Goal: Information Seeking & Learning: Learn about a topic

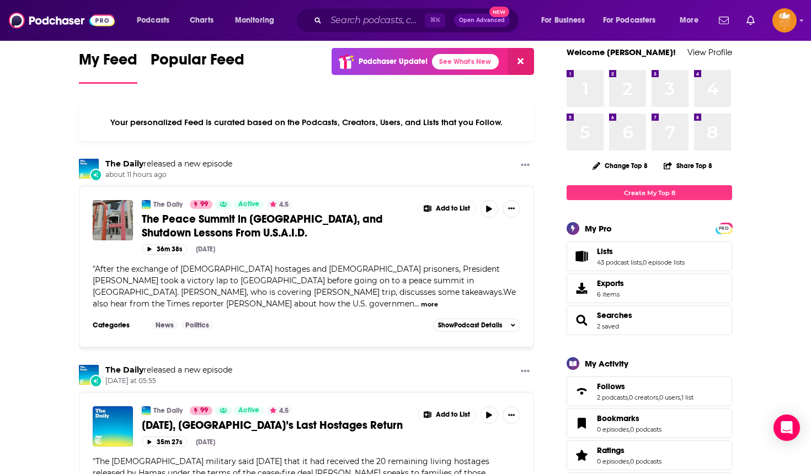
scroll to position [21, 0]
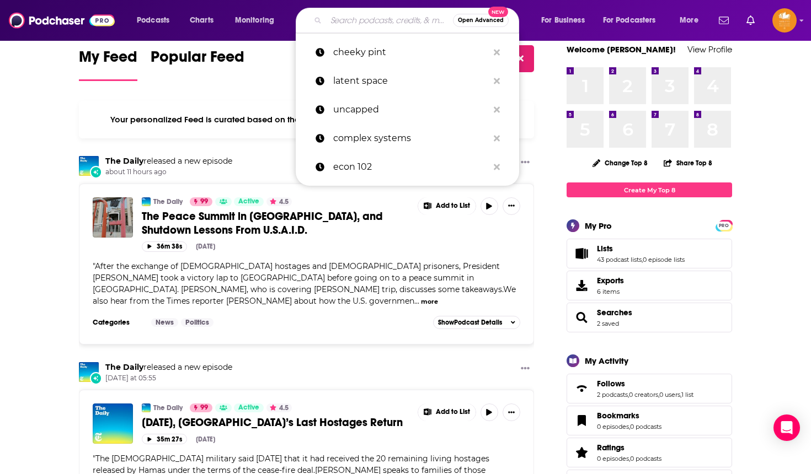
click at [393, 24] on input "Search podcasts, credits, & more..." at bounding box center [389, 21] width 127 height 18
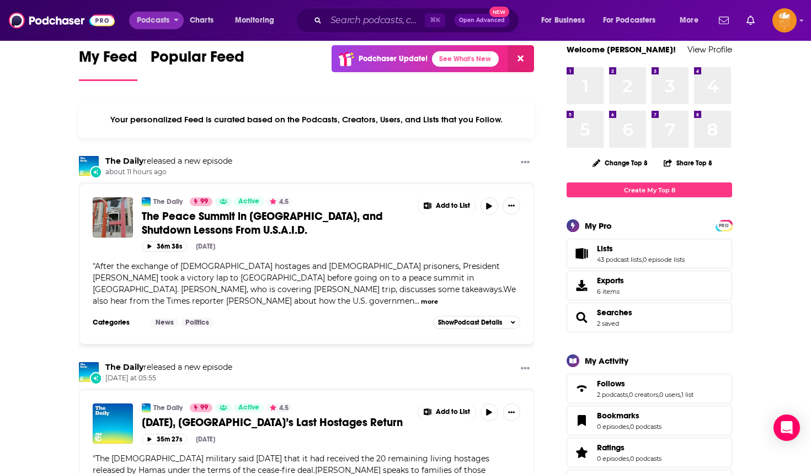
click at [177, 19] on icon "open menu" at bounding box center [176, 20] width 4 height 3
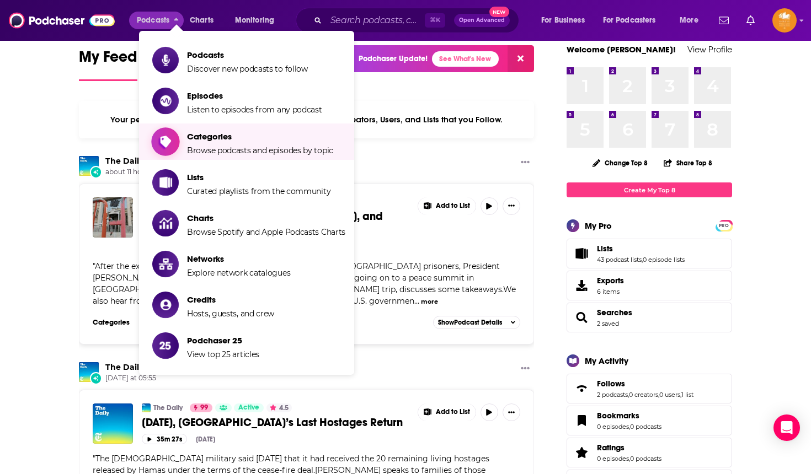
click at [238, 153] on span "Browse podcasts and episodes by topic" at bounding box center [260, 151] width 146 height 10
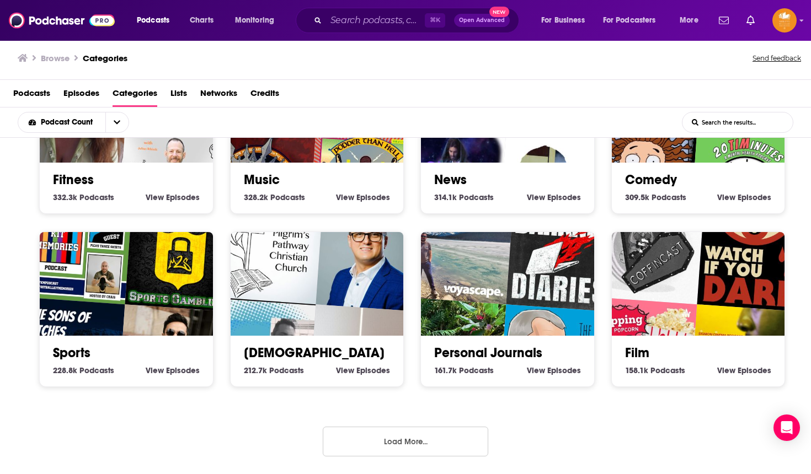
scroll to position [2, 0]
click at [383, 437] on button "Load More..." at bounding box center [405, 442] width 165 height 30
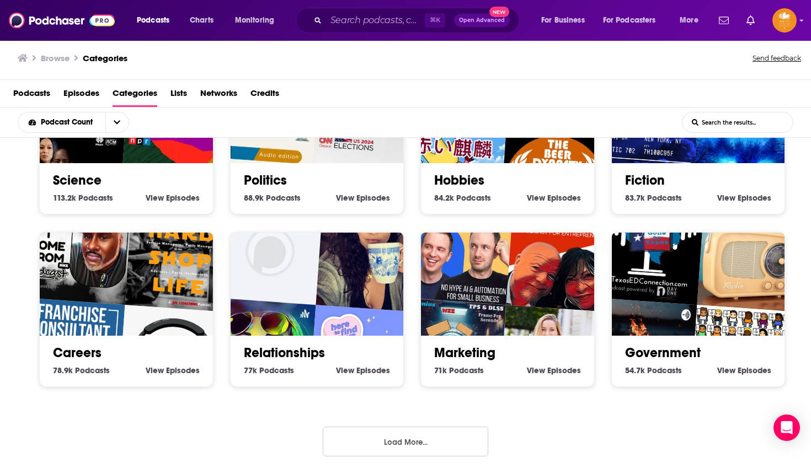
click at [402, 440] on button "Load More..." at bounding box center [405, 442] width 165 height 30
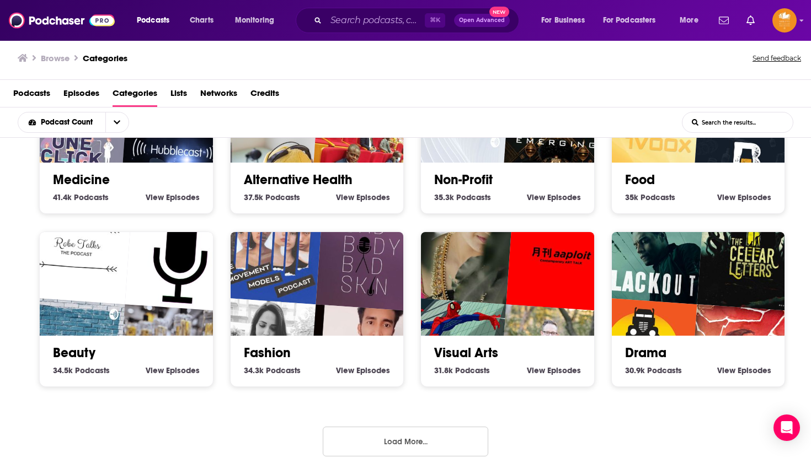
click at [404, 451] on button "Load More..." at bounding box center [405, 442] width 165 height 30
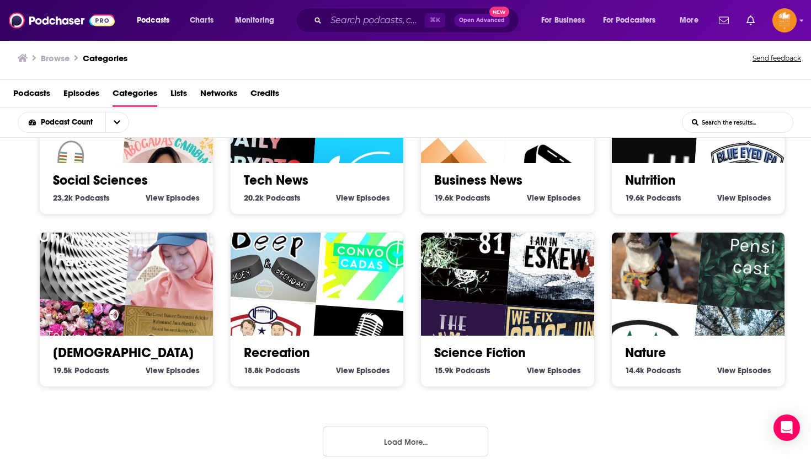
scroll to position [2513, 0]
click at [402, 435] on button "Load More..." at bounding box center [405, 442] width 165 height 30
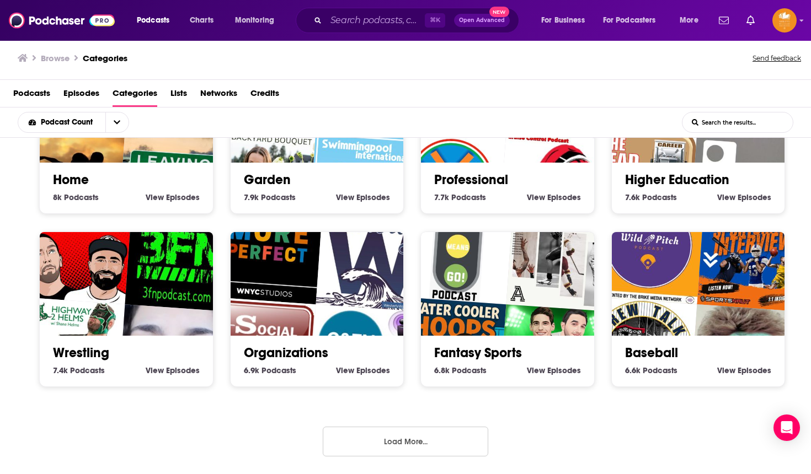
scroll to position [3205, 0]
click at [402, 437] on button "Load More..." at bounding box center [405, 442] width 165 height 30
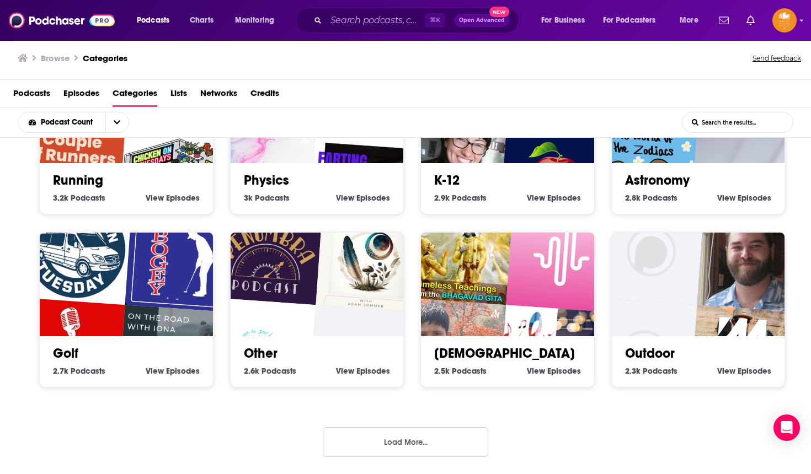
scroll to position [2, 0]
click at [389, 436] on button "Load More..." at bounding box center [405, 442] width 165 height 30
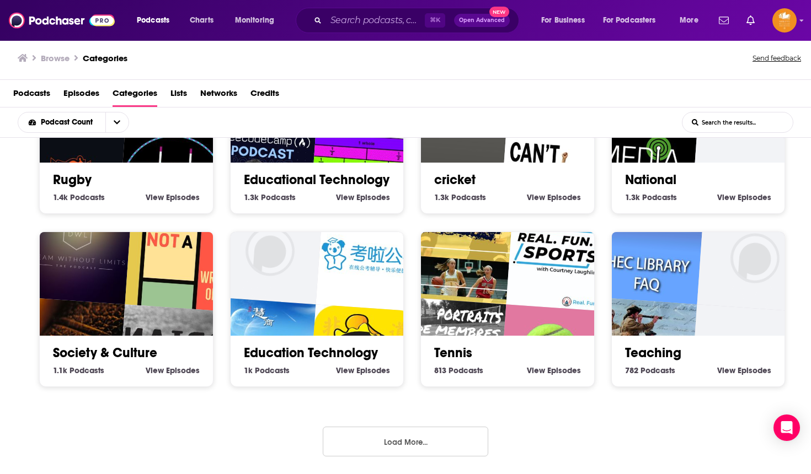
click at [387, 441] on button "Load More..." at bounding box center [405, 442] width 165 height 30
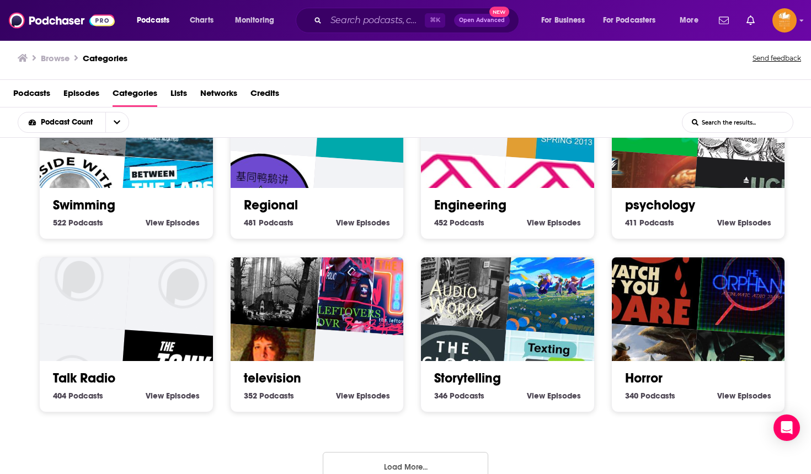
scroll to position [5256, 0]
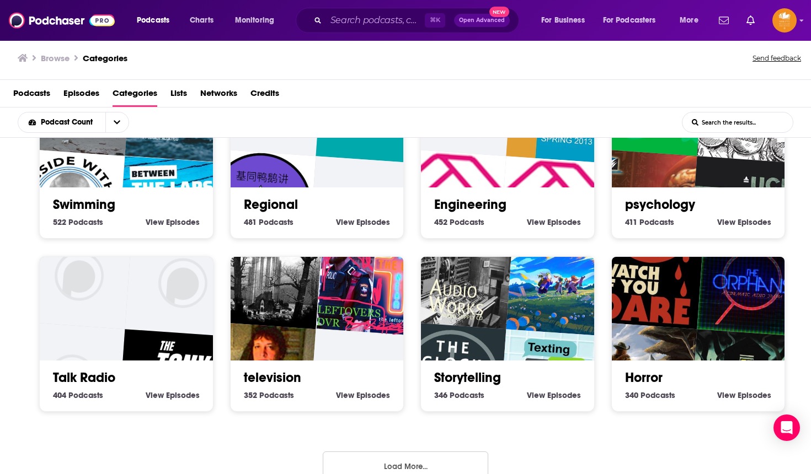
click at [461, 202] on link "Engineering" at bounding box center [470, 204] width 72 height 17
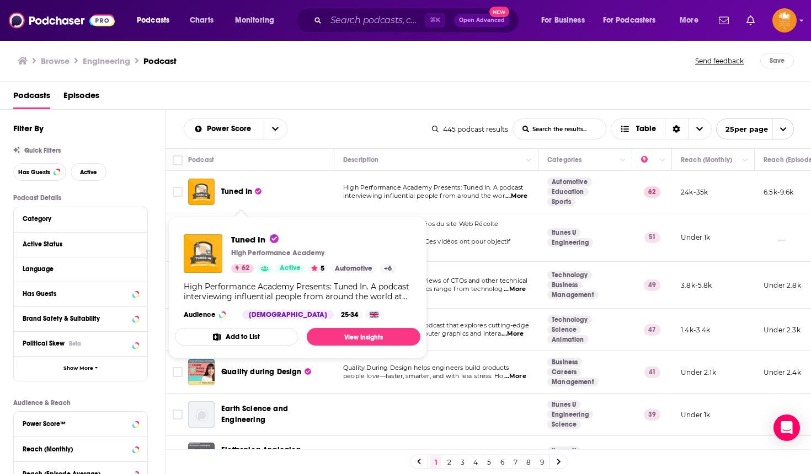
click at [237, 196] on span "Tuned In" at bounding box center [236, 191] width 31 height 9
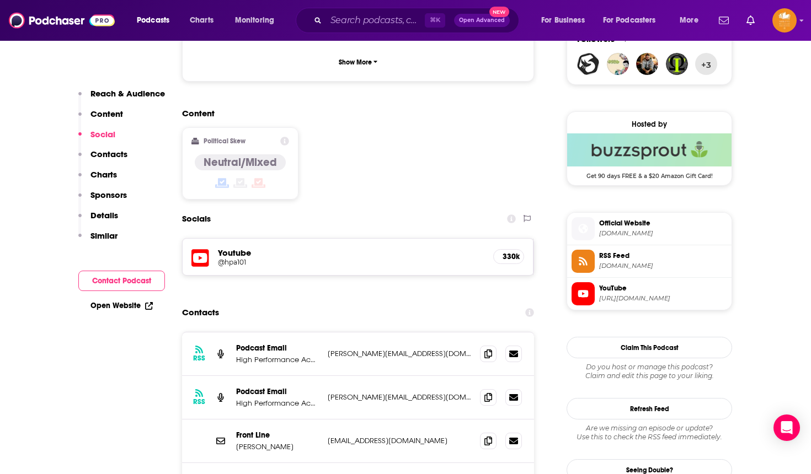
scroll to position [827, 0]
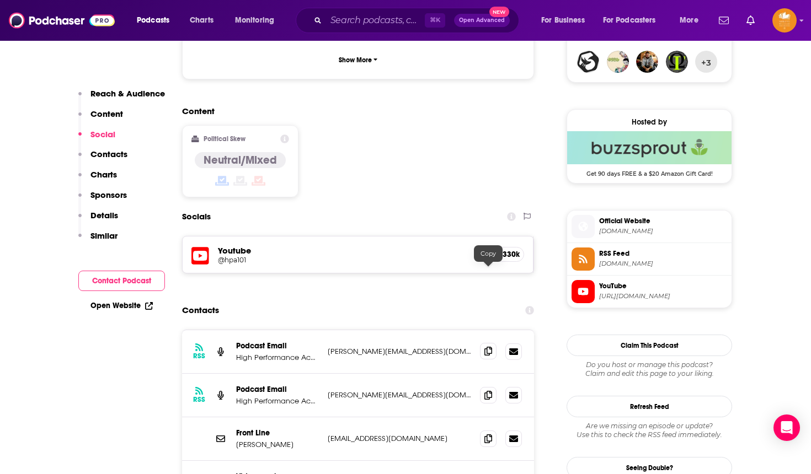
click at [489, 347] on icon at bounding box center [488, 351] width 8 height 9
click at [490, 390] on icon at bounding box center [488, 394] width 8 height 9
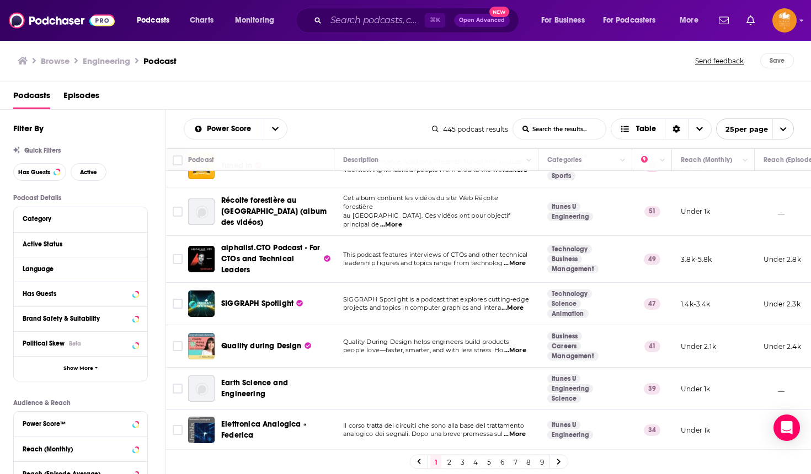
scroll to position [34, 0]
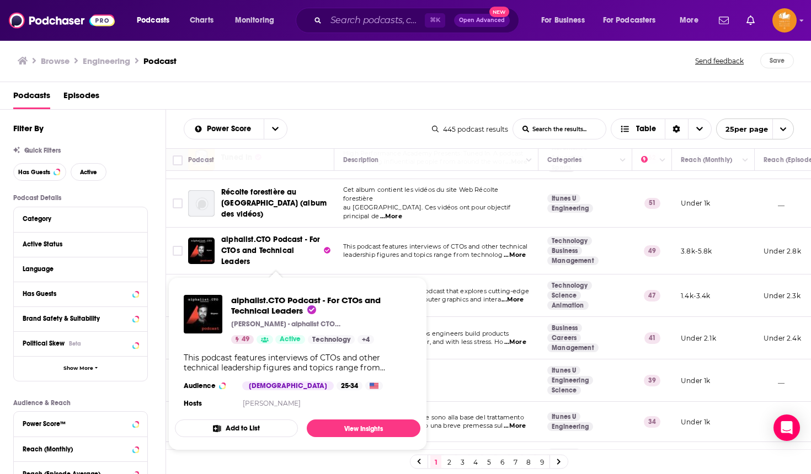
click at [253, 248] on span "alphalist.CTO Podcast - For CTOs and Technical Leaders" at bounding box center [270, 250] width 99 height 31
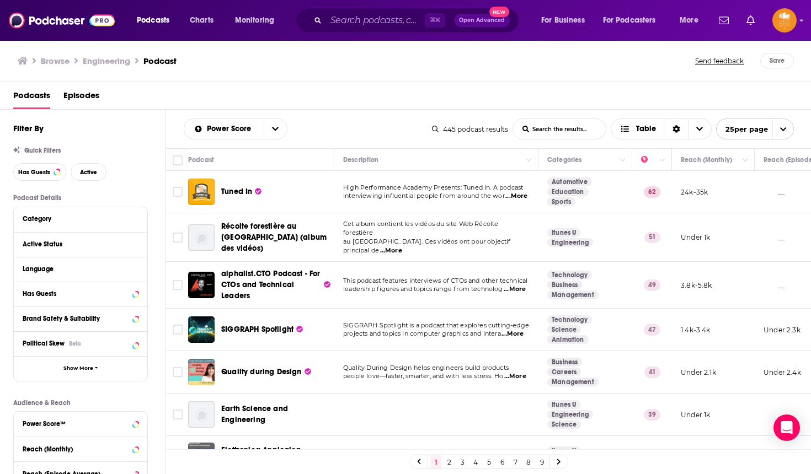
click at [371, 337] on span "projects and topics in computer graphics and intera" at bounding box center [422, 334] width 158 height 8
click at [351, 326] on span "SIGGRAPH Spotlight is a podcast that explores cutting-edge" at bounding box center [436, 325] width 186 height 8
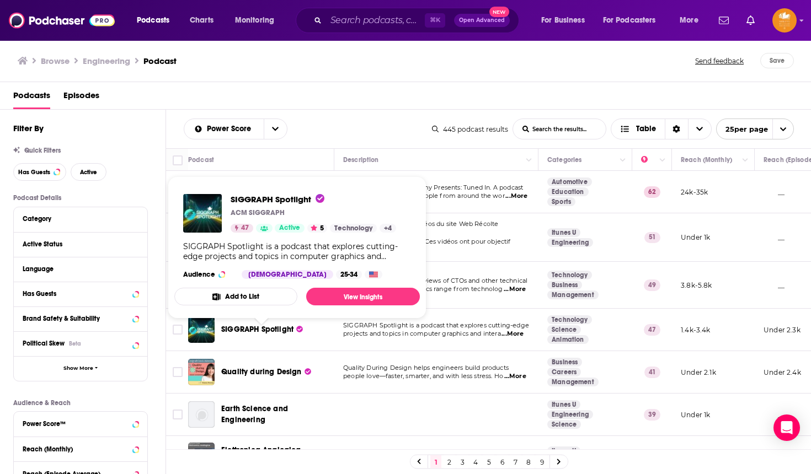
click at [278, 334] on span "SIGGRAPH Spotlight" at bounding box center [257, 329] width 72 height 9
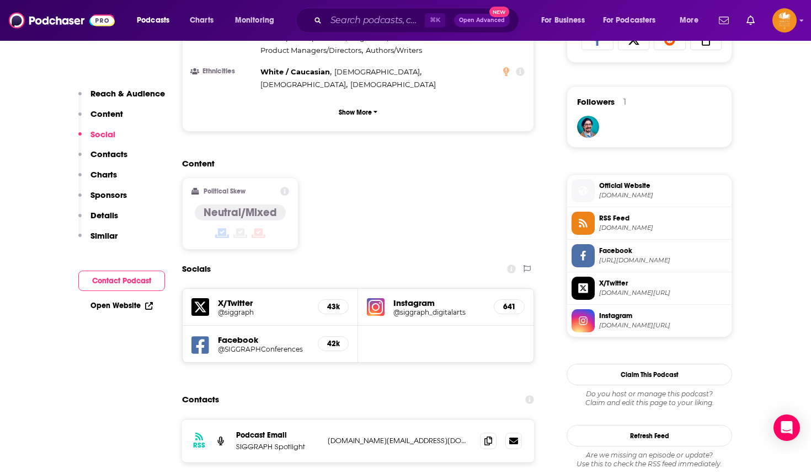
scroll to position [763, 0]
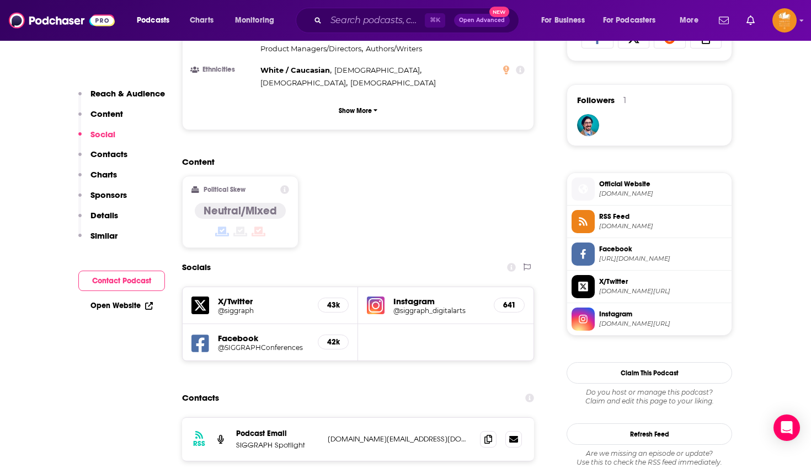
click at [278, 388] on div "Contacts" at bounding box center [358, 398] width 352 height 21
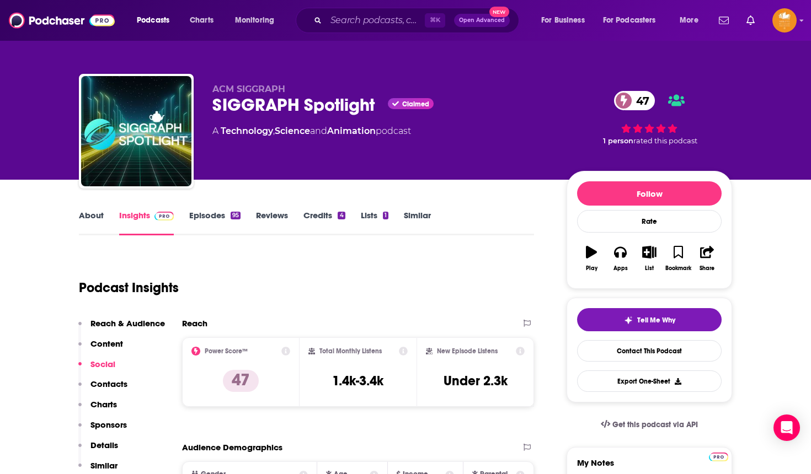
scroll to position [0, 0]
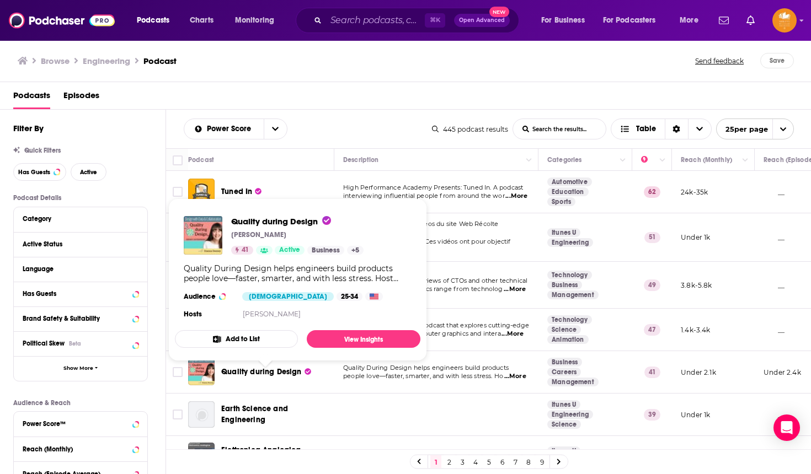
click at [274, 375] on span "Quality during Design" at bounding box center [261, 371] width 81 height 9
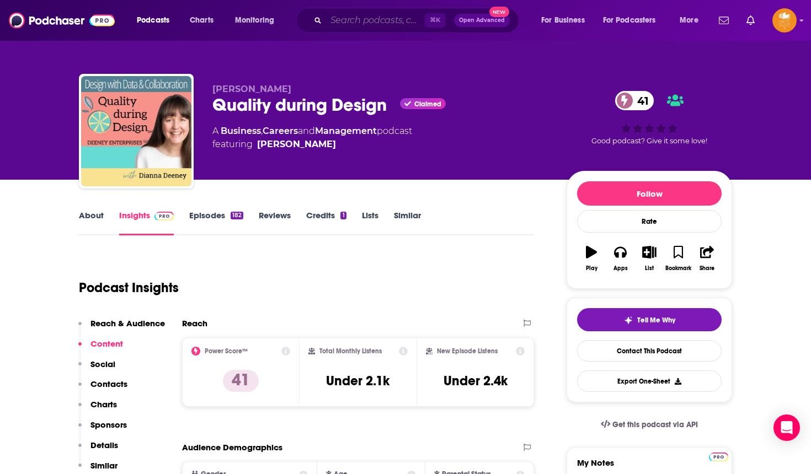
click at [354, 23] on input "Search podcasts, credits, & more..." at bounding box center [375, 21] width 99 height 18
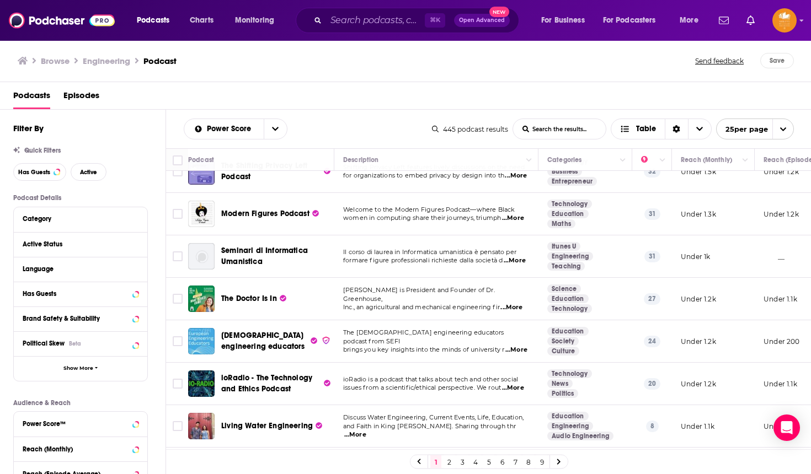
scroll to position [367, 0]
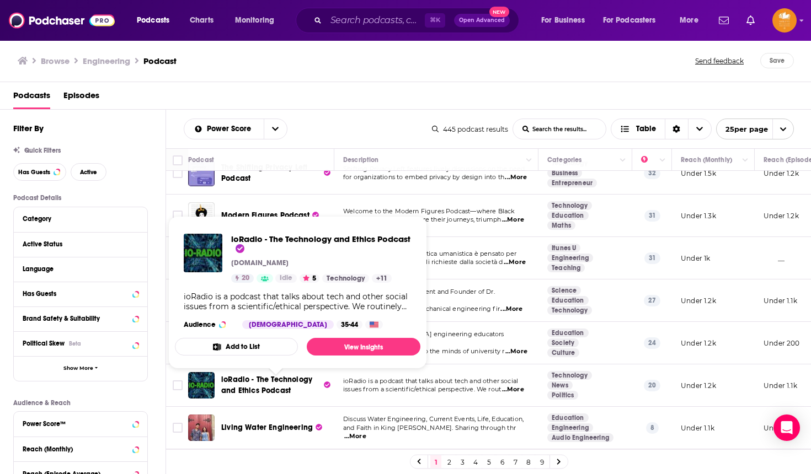
click at [264, 391] on span "ioRadio - The Technology and Ethics Podcast" at bounding box center [271, 385] width 100 height 22
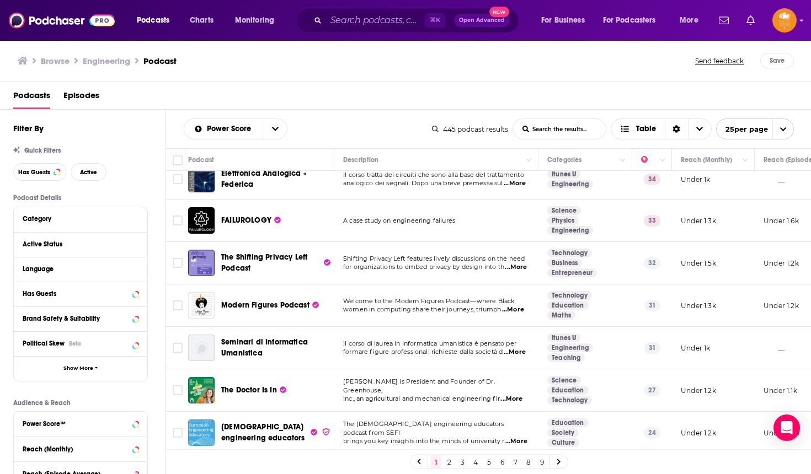
click at [372, 357] on p "formare figure professionali richieste dalla società d ...More" at bounding box center [436, 352] width 186 height 9
